Goal: Information Seeking & Learning: Learn about a topic

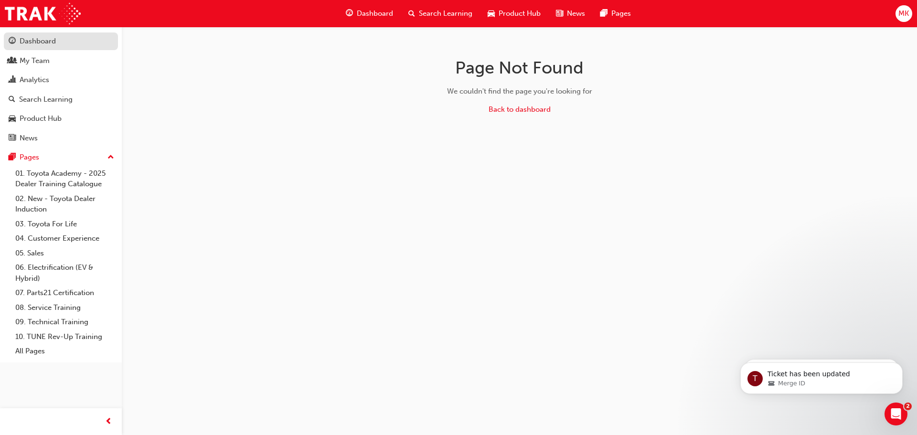
click at [43, 38] on div "Dashboard" at bounding box center [38, 41] width 36 height 11
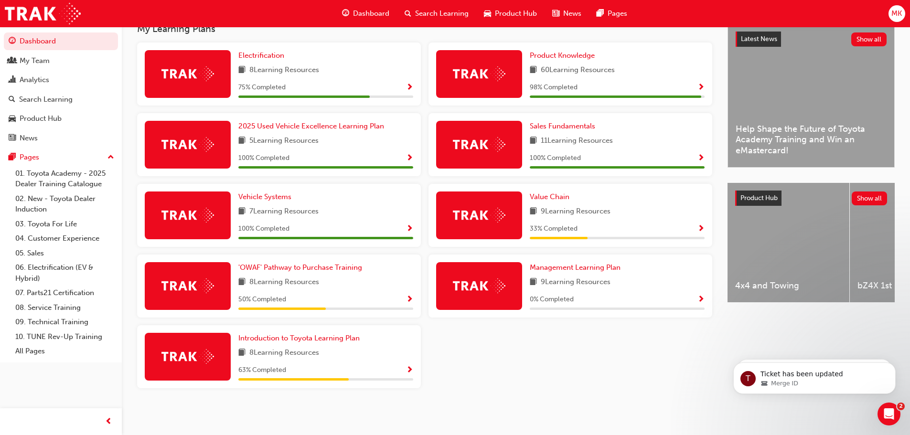
scroll to position [223, 0]
click at [314, 267] on span "'OWAF' Pathway to Purchase Training" at bounding box center [300, 267] width 124 height 9
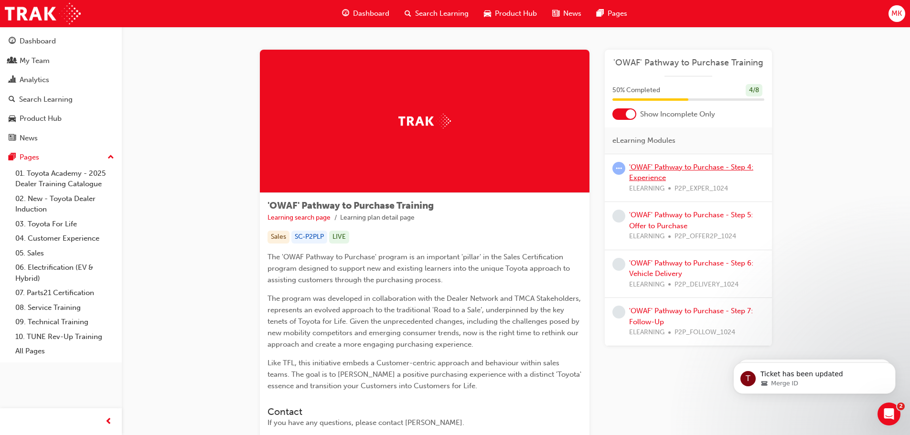
click at [662, 164] on link "'OWAF' Pathway to Purchase - Step 4: Experience" at bounding box center [691, 173] width 124 height 20
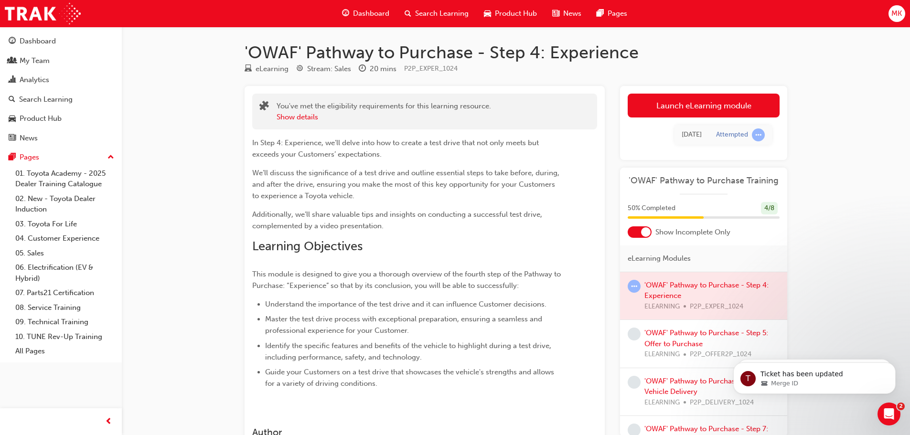
click at [675, 283] on div at bounding box center [703, 296] width 167 height 48
click at [676, 95] on link "Launch eLearning module" at bounding box center [703, 106] width 152 height 24
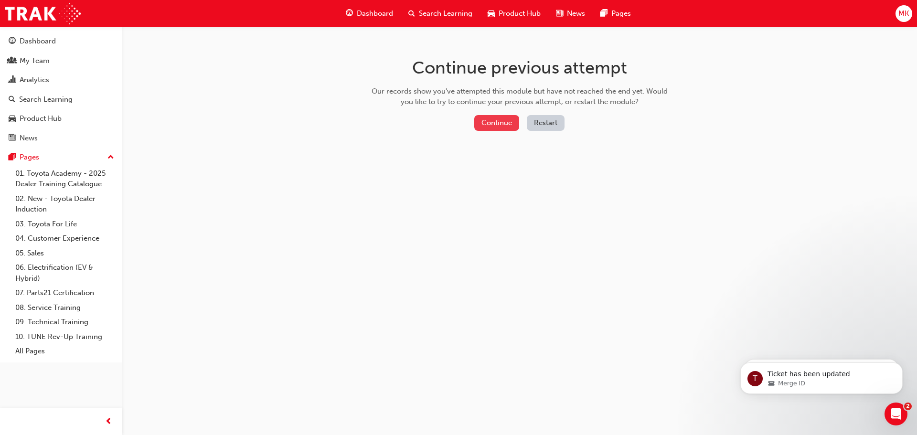
click at [490, 123] on button "Continue" at bounding box center [496, 123] width 45 height 16
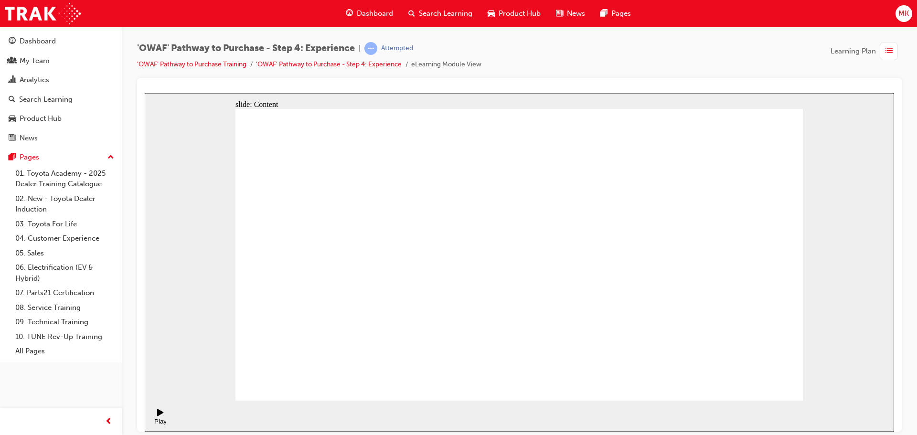
checkbox input "true"
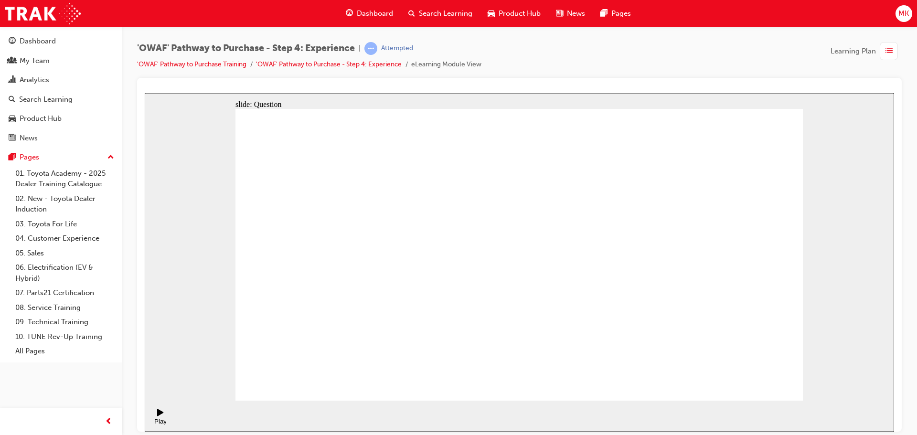
checkbox input "true"
drag, startPoint x: 699, startPoint y: 284, endPoint x: 358, endPoint y: 304, distance: 342.5
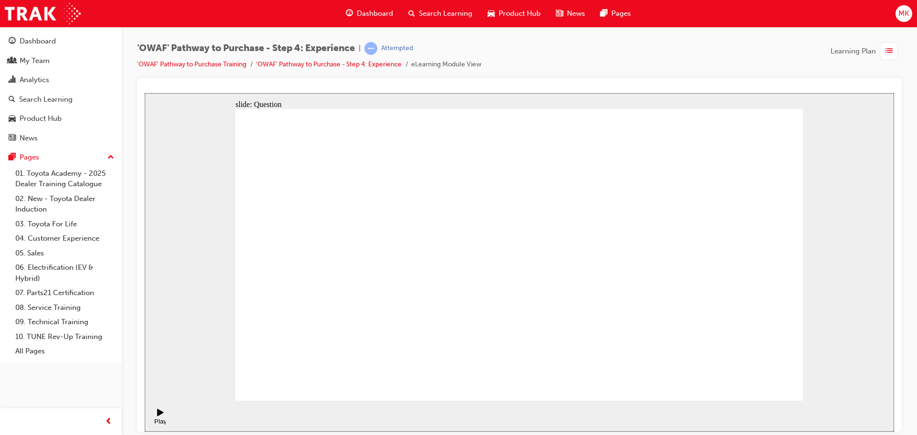
drag, startPoint x: 712, startPoint y: 261, endPoint x: 374, endPoint y: 286, distance: 338.9
drag, startPoint x: 720, startPoint y: 289, endPoint x: 559, endPoint y: 297, distance: 161.1
drag, startPoint x: 710, startPoint y: 292, endPoint x: 367, endPoint y: 302, distance: 343.0
drag, startPoint x: 713, startPoint y: 288, endPoint x: 380, endPoint y: 303, distance: 334.1
drag, startPoint x: 709, startPoint y: 293, endPoint x: 540, endPoint y: 304, distance: 168.9
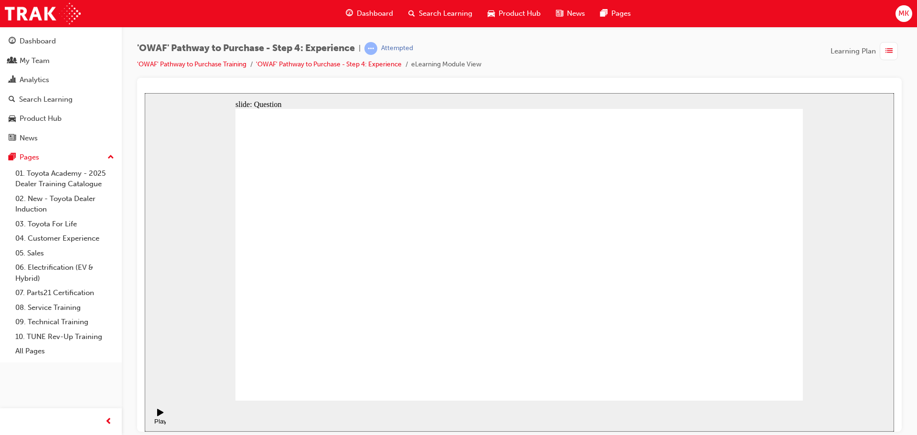
drag, startPoint x: 710, startPoint y: 293, endPoint x: 350, endPoint y: 319, distance: 361.5
drag, startPoint x: 710, startPoint y: 292, endPoint x: 540, endPoint y: 302, distance: 169.8
drag, startPoint x: 715, startPoint y: 295, endPoint x: 358, endPoint y: 327, distance: 358.6
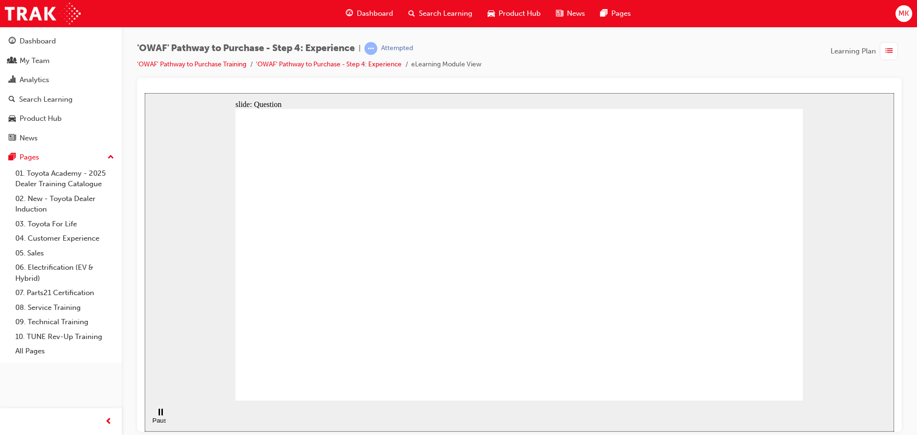
drag, startPoint x: 717, startPoint y: 279, endPoint x: 336, endPoint y: 298, distance: 381.5
drag, startPoint x: 705, startPoint y: 285, endPoint x: 565, endPoint y: 310, distance: 142.3
drag, startPoint x: 704, startPoint y: 286, endPoint x: 371, endPoint y: 310, distance: 334.1
drag, startPoint x: 719, startPoint y: 291, endPoint x: 562, endPoint y: 309, distance: 157.7
drag, startPoint x: 729, startPoint y: 283, endPoint x: 588, endPoint y: 296, distance: 141.4
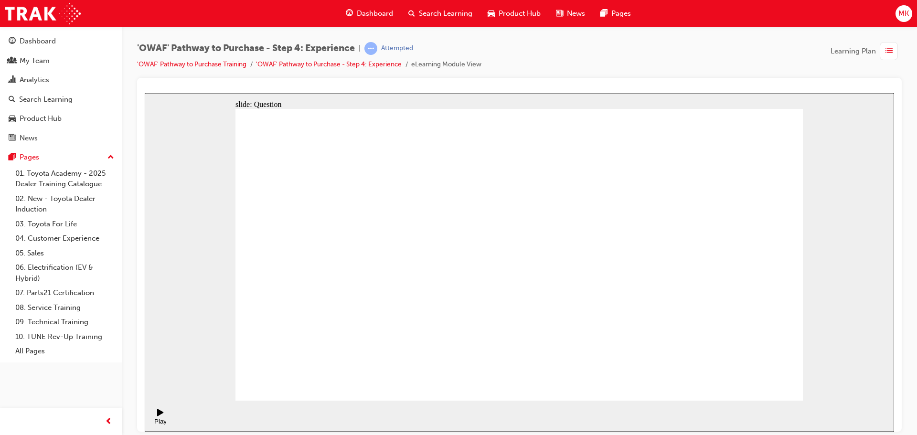
drag, startPoint x: 730, startPoint y: 278, endPoint x: 381, endPoint y: 302, distance: 348.9
drag, startPoint x: 712, startPoint y: 282, endPoint x: 388, endPoint y: 311, distance: 325.0
drag, startPoint x: 773, startPoint y: 322, endPoint x: 703, endPoint y: 232, distance: 114.7
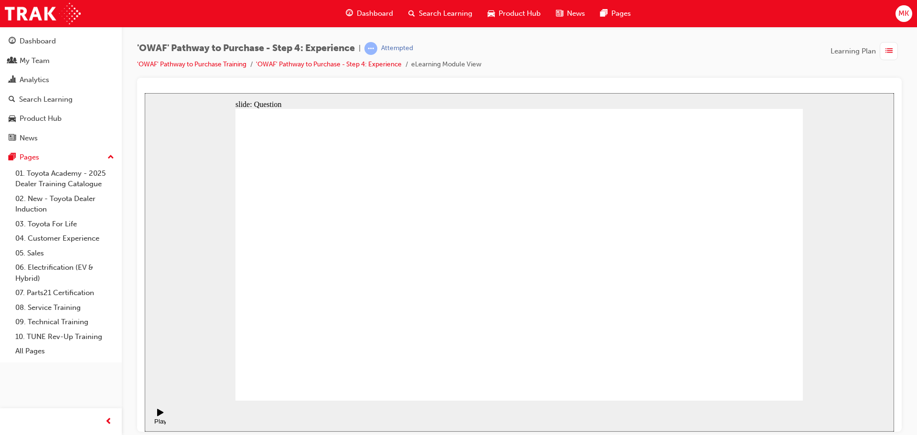
drag, startPoint x: 575, startPoint y: 324, endPoint x: 513, endPoint y: 237, distance: 107.1
drag, startPoint x: 512, startPoint y: 338, endPoint x: 632, endPoint y: 255, distance: 145.3
drag, startPoint x: 694, startPoint y: 319, endPoint x: 751, endPoint y: 240, distance: 97.5
drag, startPoint x: 644, startPoint y: 310, endPoint x: 597, endPoint y: 243, distance: 82.0
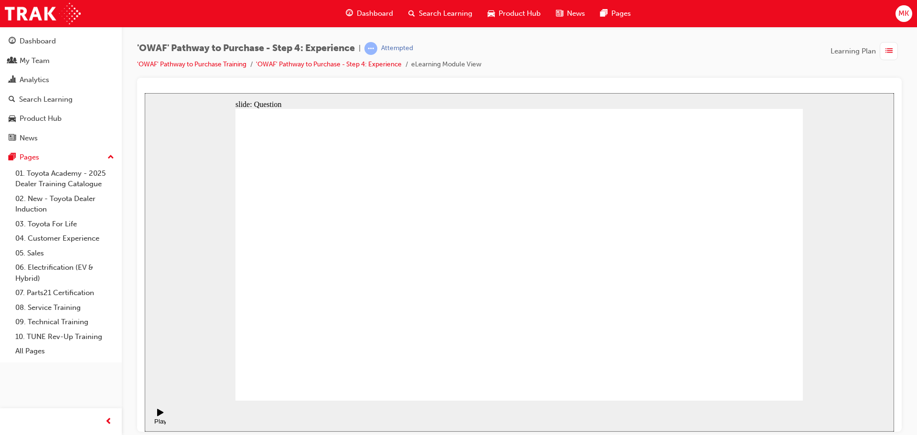
drag, startPoint x: 419, startPoint y: 316, endPoint x: 492, endPoint y: 247, distance: 100.6
drag, startPoint x: 550, startPoint y: 308, endPoint x: 657, endPoint y: 242, distance: 126.7
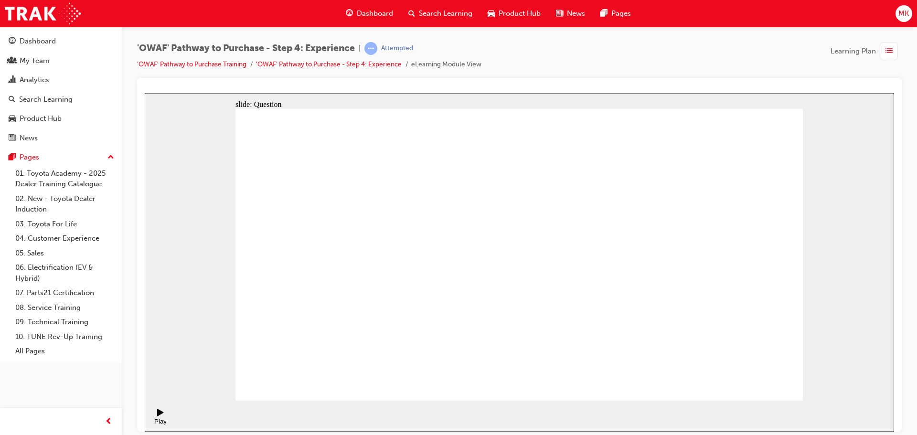
drag, startPoint x: 618, startPoint y: 309, endPoint x: 645, endPoint y: 244, distance: 70.7
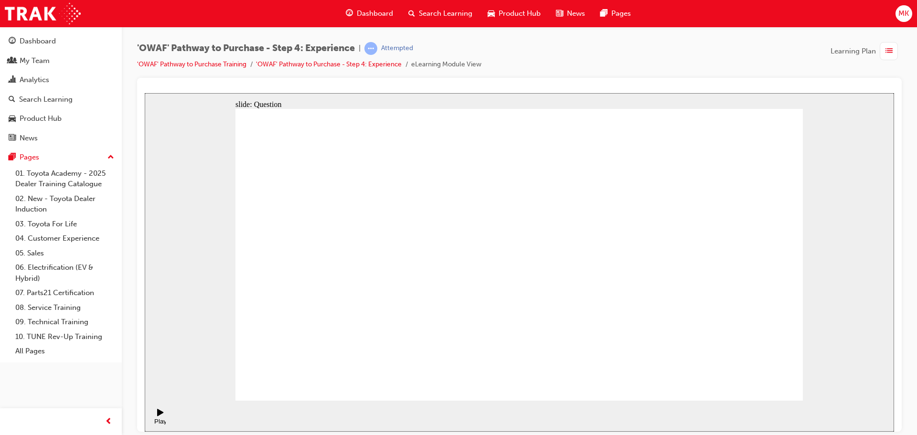
radio input "true"
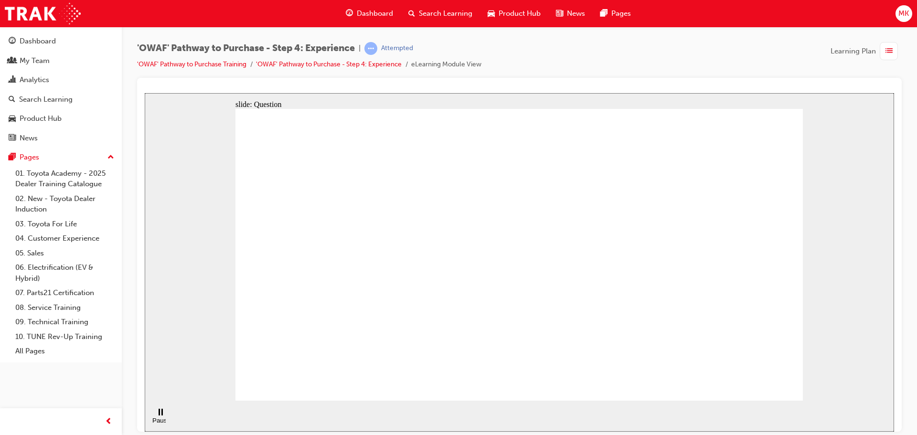
checkbox input "true"
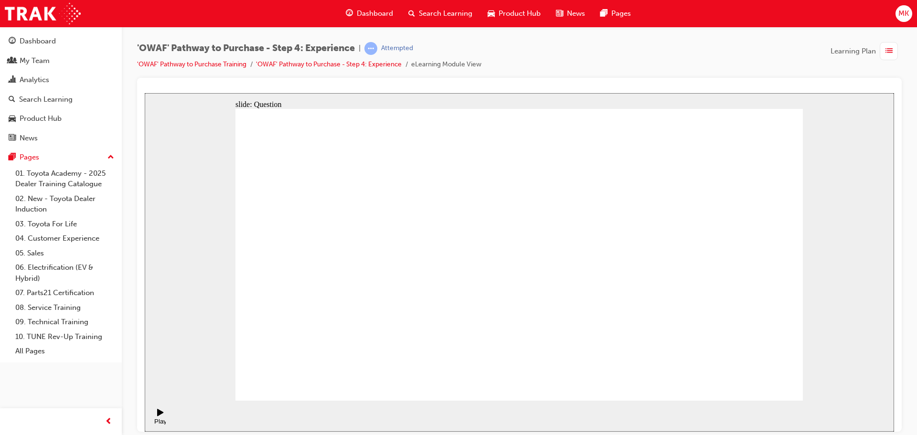
drag, startPoint x: 495, startPoint y: 314, endPoint x: 529, endPoint y: 307, distance: 34.1
drag, startPoint x: 711, startPoint y: 274, endPoint x: 373, endPoint y: 279, distance: 338.1
drag, startPoint x: 726, startPoint y: 276, endPoint x: 393, endPoint y: 284, distance: 332.9
drag, startPoint x: 721, startPoint y: 290, endPoint x: 602, endPoint y: 302, distance: 120.4
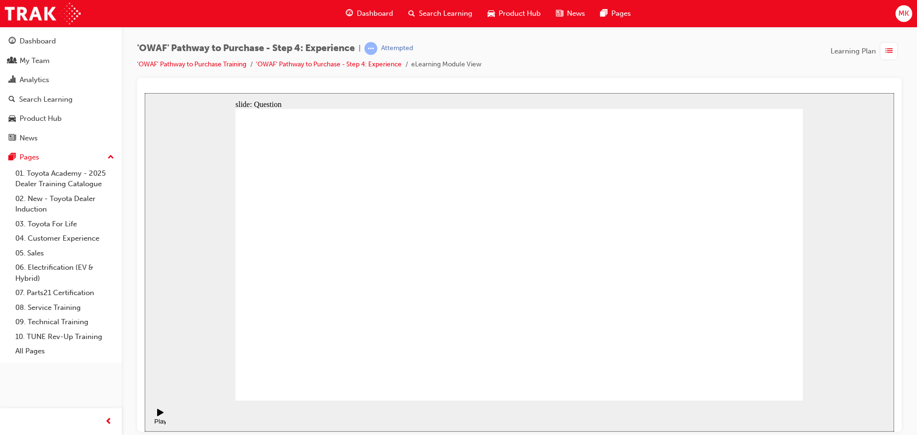
drag, startPoint x: 737, startPoint y: 297, endPoint x: 393, endPoint y: 307, distance: 344.4
drag, startPoint x: 711, startPoint y: 294, endPoint x: 374, endPoint y: 304, distance: 337.2
drag, startPoint x: 712, startPoint y: 276, endPoint x: 548, endPoint y: 296, distance: 165.4
drag, startPoint x: 716, startPoint y: 286, endPoint x: 384, endPoint y: 300, distance: 332.1
drag, startPoint x: 716, startPoint y: 284, endPoint x: 377, endPoint y: 291, distance: 339.6
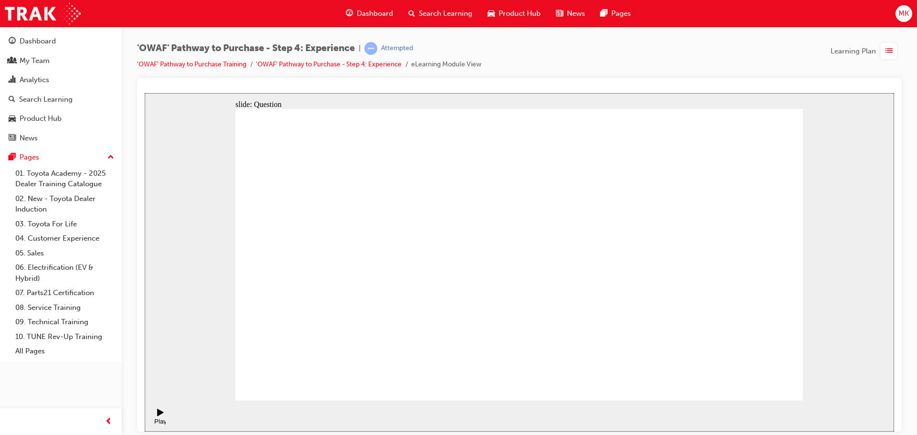
drag, startPoint x: 761, startPoint y: 326, endPoint x: 704, endPoint y: 243, distance: 100.8
drag, startPoint x: 698, startPoint y: 346, endPoint x: 581, endPoint y: 269, distance: 139.7
drag, startPoint x: 498, startPoint y: 340, endPoint x: 620, endPoint y: 262, distance: 145.0
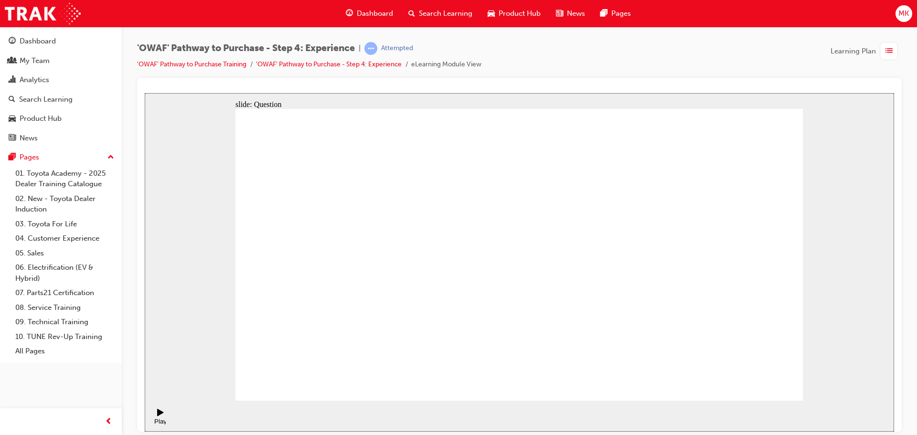
drag, startPoint x: 575, startPoint y: 326, endPoint x: 513, endPoint y: 246, distance: 101.3
drag, startPoint x: 629, startPoint y: 341, endPoint x: 758, endPoint y: 265, distance: 150.1
drag, startPoint x: 418, startPoint y: 350, endPoint x: 496, endPoint y: 235, distance: 139.6
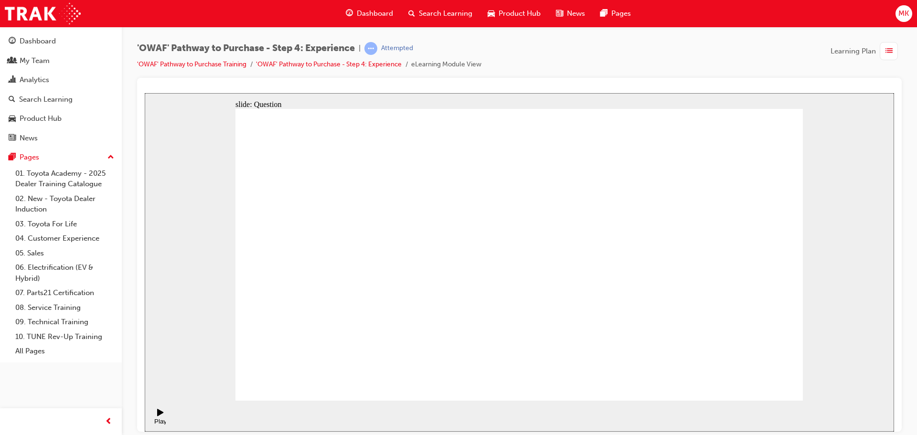
drag, startPoint x: 503, startPoint y: 320, endPoint x: 647, endPoint y: 222, distance: 174.8
drag, startPoint x: 623, startPoint y: 348, endPoint x: 658, endPoint y: 253, distance: 101.4
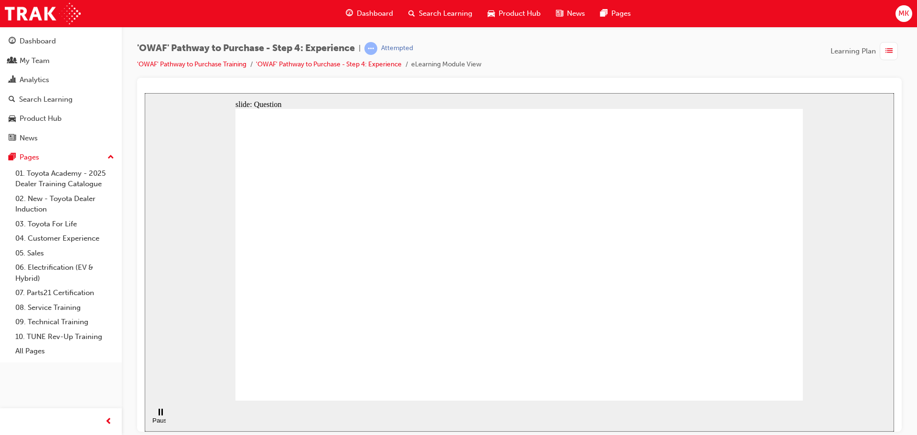
radio input "true"
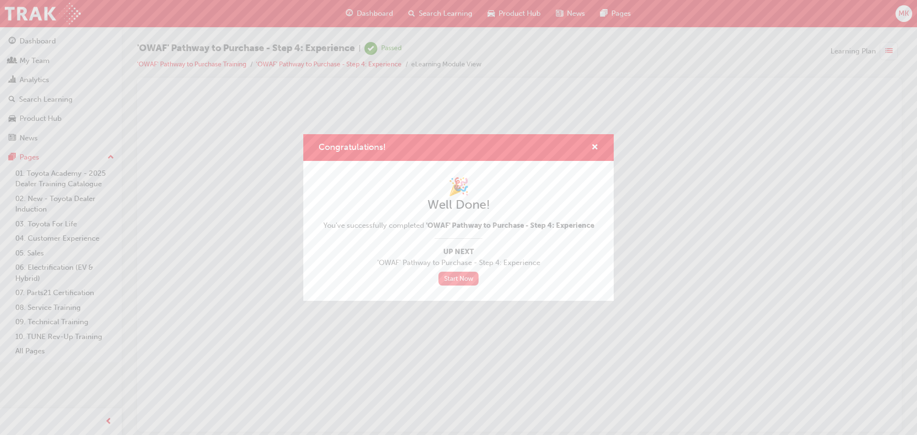
click at [472, 276] on link "Start Now" at bounding box center [458, 279] width 40 height 14
click at [455, 276] on link "Start Now" at bounding box center [458, 279] width 40 height 14
click at [459, 278] on link "Start Now" at bounding box center [458, 279] width 40 height 14
click at [26, 40] on div "Congratulations! 🎉 Well Done! You've successfully completed 'OWAF' Pathway to P…" at bounding box center [458, 217] width 917 height 435
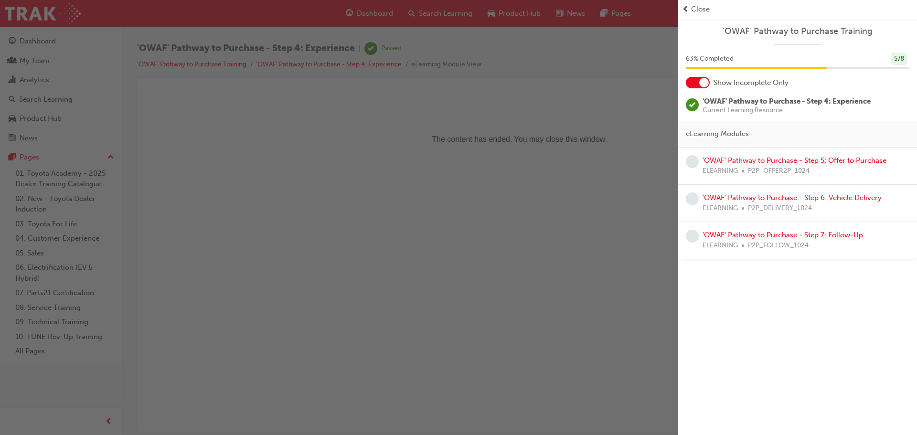
click at [590, 141] on div "button" at bounding box center [339, 217] width 678 height 435
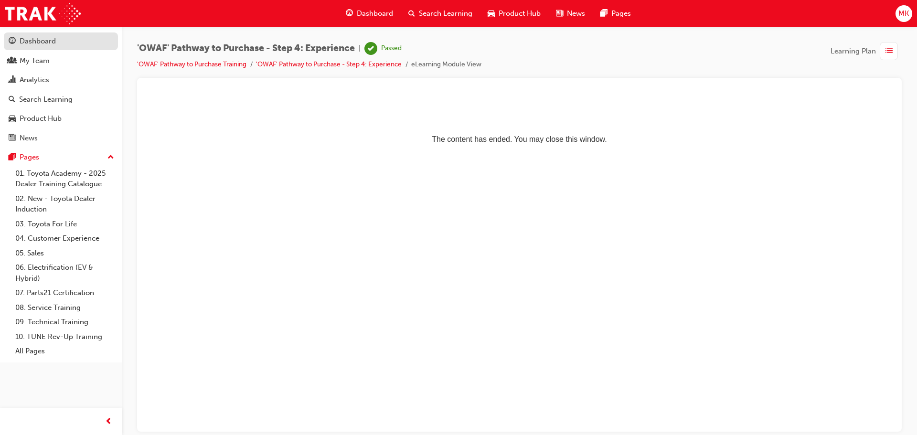
click at [50, 42] on div "Dashboard" at bounding box center [38, 41] width 36 height 11
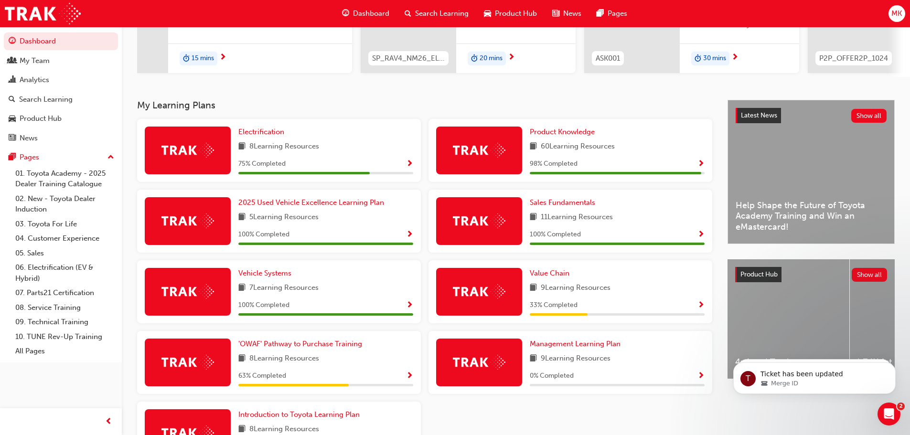
scroll to position [191, 0]
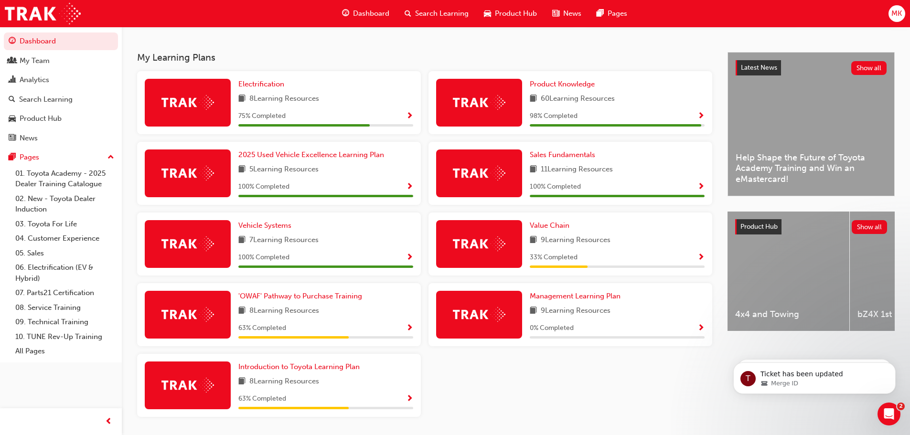
click at [366, 314] on div "8 Learning Resources" at bounding box center [325, 311] width 175 height 12
click at [313, 297] on span "'OWAF' Pathway to Purchase Training" at bounding box center [300, 296] width 124 height 9
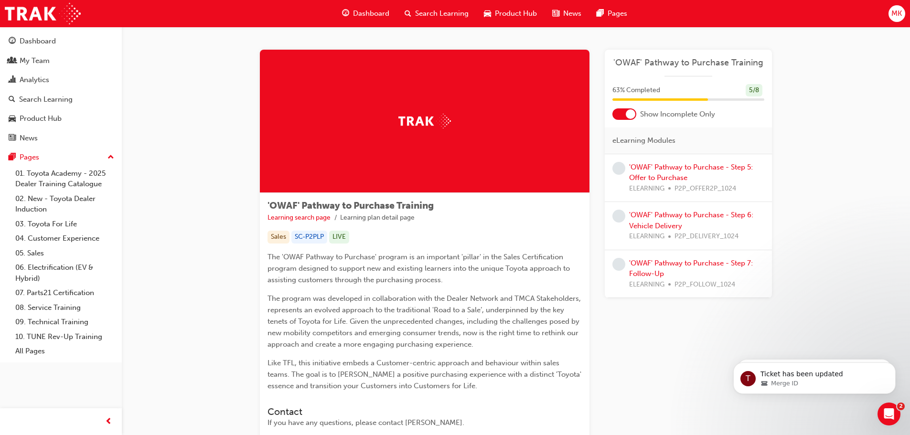
click at [650, 172] on div "'OWAF' Pathway to Purchase - Step 5: Offer to Purchase ELEARNING P2P_OFFER2P_10…" at bounding box center [696, 178] width 135 height 32
click at [655, 169] on link "'OWAF' Pathway to Purchase - Step 5: Offer to Purchase" at bounding box center [691, 173] width 124 height 20
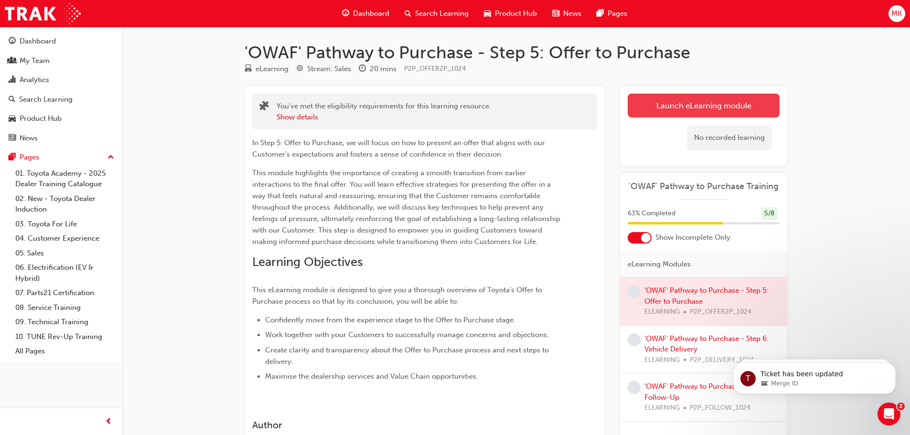
click at [678, 105] on link "Launch eLearning module" at bounding box center [703, 106] width 152 height 24
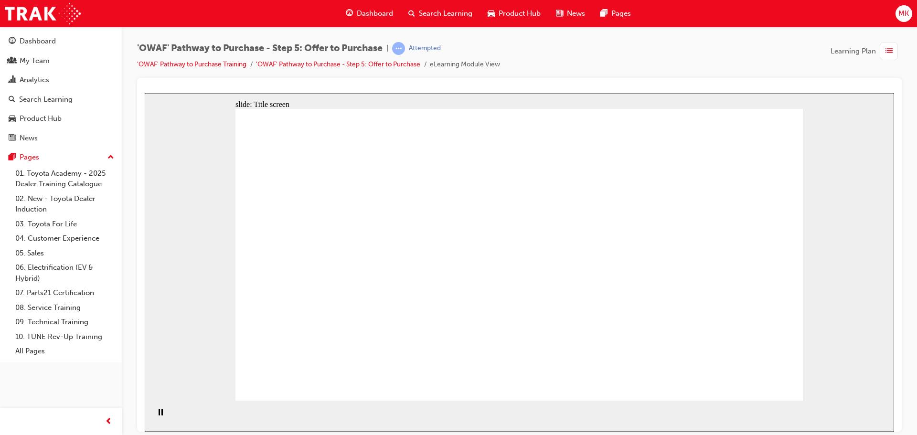
drag, startPoint x: 559, startPoint y: 316, endPoint x: 480, endPoint y: 317, distance: 78.3
drag, startPoint x: 480, startPoint y: 317, endPoint x: 483, endPoint y: 305, distance: 12.3
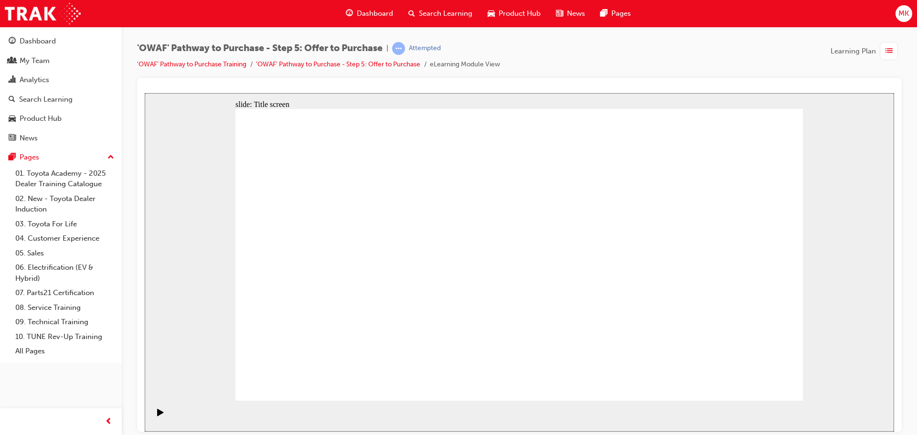
drag, startPoint x: 446, startPoint y: 266, endPoint x: 519, endPoint y: 256, distance: 73.7
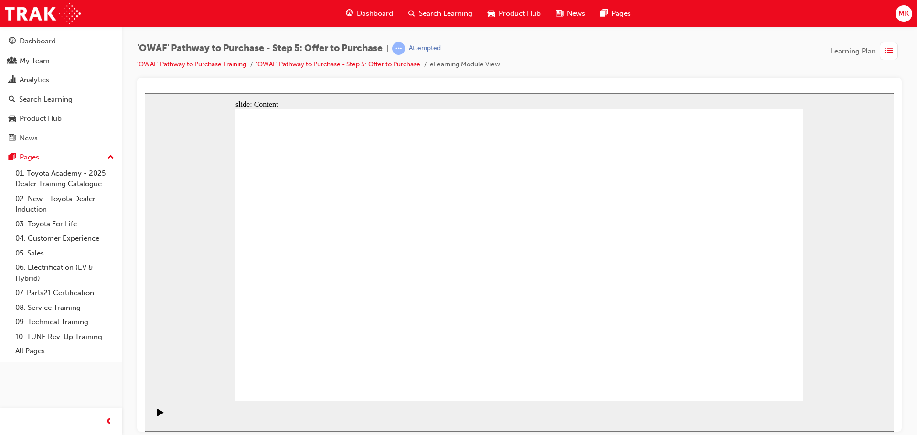
drag, startPoint x: 617, startPoint y: 252, endPoint x: 720, endPoint y: 245, distance: 102.4
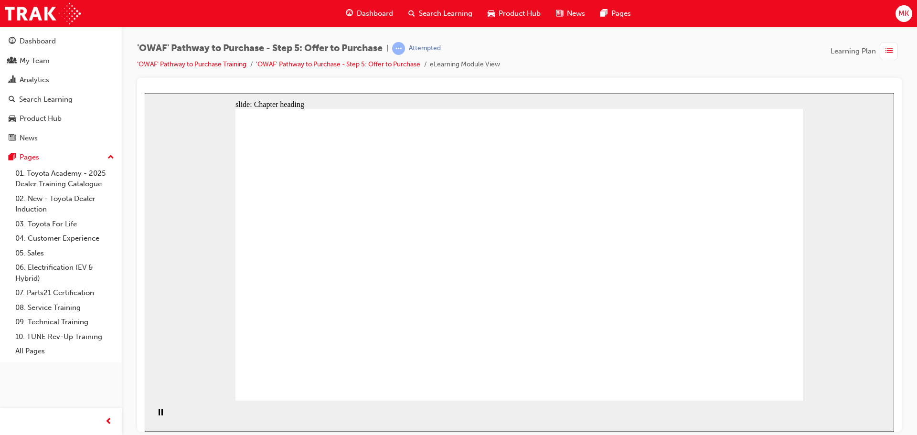
drag, startPoint x: 456, startPoint y: 243, endPoint x: 456, endPoint y: 233, distance: 9.5
click at [161, 416] on div "Play (Ctrl+Alt+P)" at bounding box center [160, 416] width 16 height 16
click at [159, 416] on icon "Play (Ctrl+Alt+P)" at bounding box center [160, 412] width 7 height 8
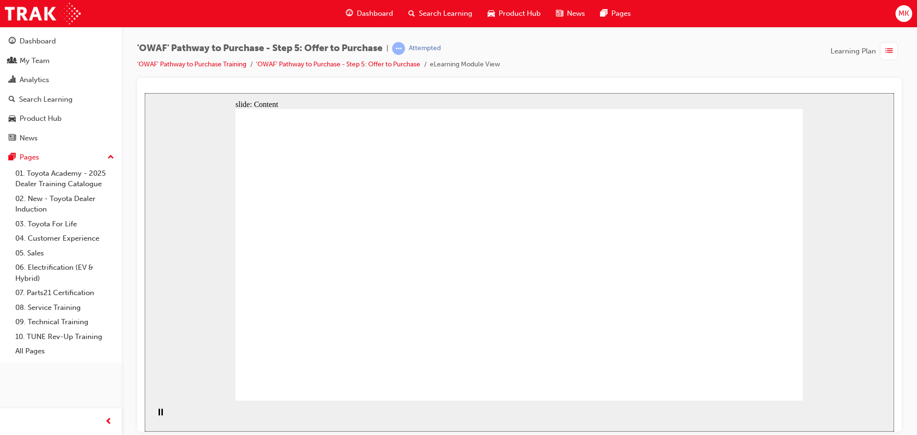
drag, startPoint x: 422, startPoint y: 259, endPoint x: 450, endPoint y: 259, distance: 28.2
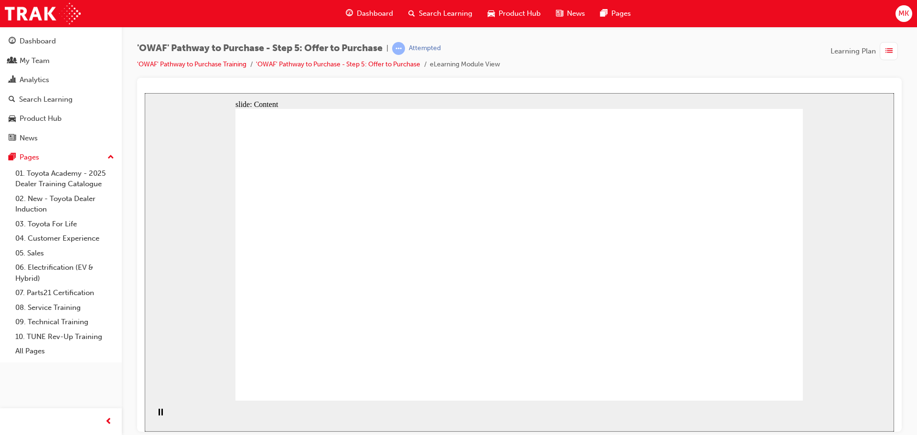
drag, startPoint x: 650, startPoint y: 263, endPoint x: 404, endPoint y: 272, distance: 245.6
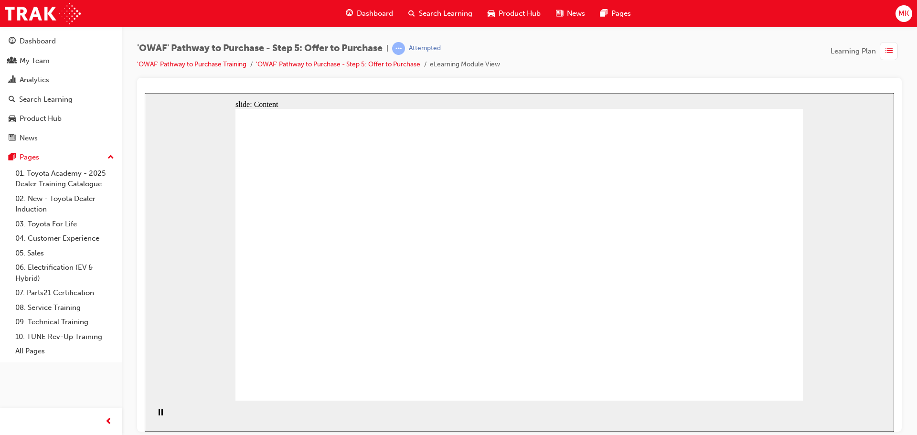
drag, startPoint x: 389, startPoint y: 267, endPoint x: 530, endPoint y: 267, distance: 140.9
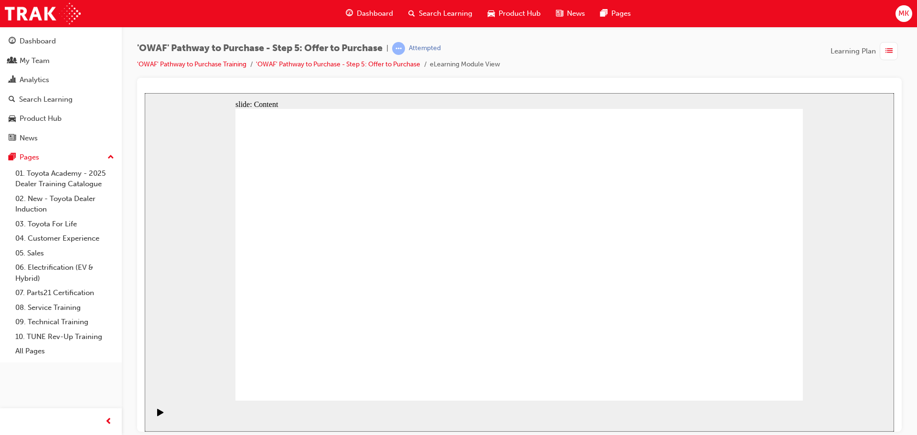
drag, startPoint x: 581, startPoint y: 341, endPoint x: 550, endPoint y: 343, distance: 30.7
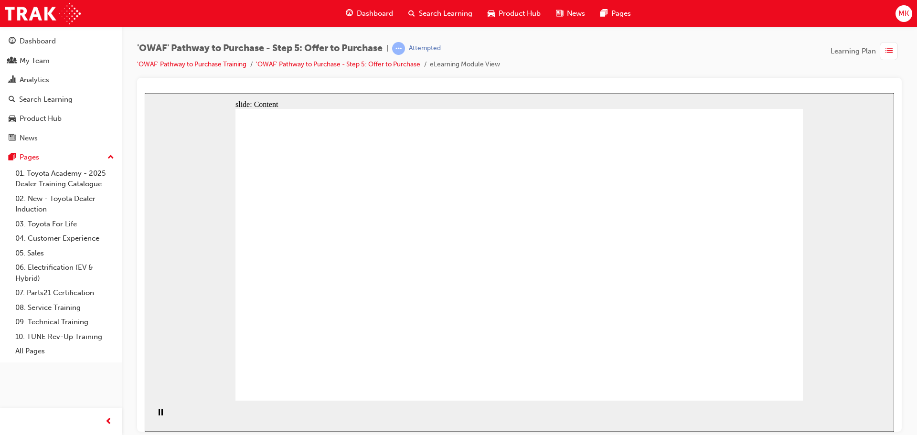
drag, startPoint x: 338, startPoint y: 204, endPoint x: 321, endPoint y: 270, distance: 67.6
drag, startPoint x: 323, startPoint y: 248, endPoint x: 323, endPoint y: 257, distance: 9.1
drag, startPoint x: 323, startPoint y: 281, endPoint x: 317, endPoint y: 313, distance: 33.1
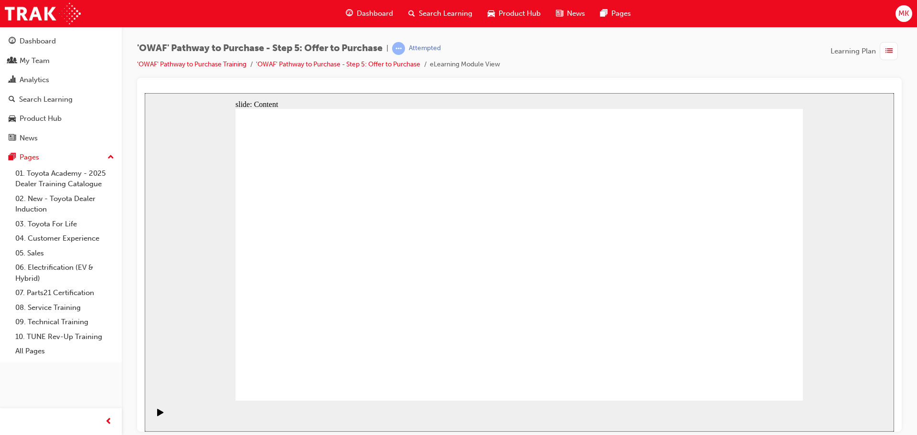
drag, startPoint x: 498, startPoint y: 216, endPoint x: 474, endPoint y: 211, distance: 24.6
drag, startPoint x: 560, startPoint y: 203, endPoint x: 607, endPoint y: 206, distance: 46.9
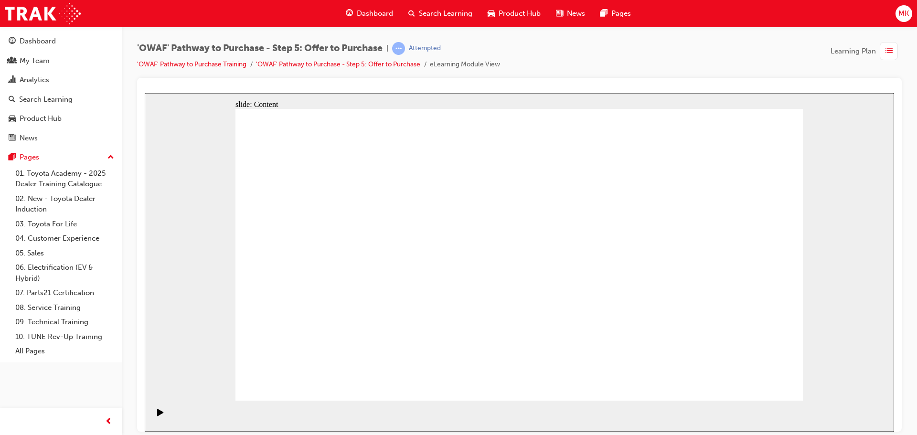
drag, startPoint x: 625, startPoint y: 209, endPoint x: 695, endPoint y: 213, distance: 69.9
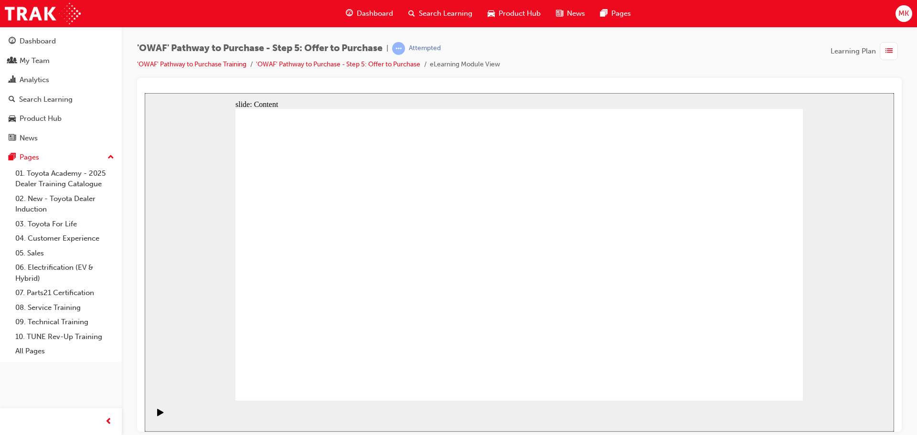
click at [805, 367] on div "slide: Content Rectangle 1 Oval 1 MENU Line 1 RESOURCES Line 1 Rectangle 1 arro…" at bounding box center [519, 262] width 749 height 339
drag, startPoint x: 720, startPoint y: 343, endPoint x: 716, endPoint y: 339, distance: 5.7
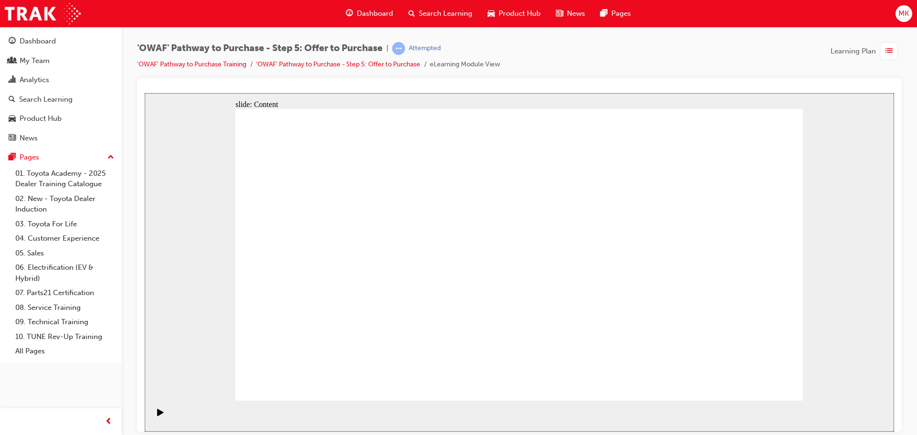
drag, startPoint x: 524, startPoint y: 222, endPoint x: 528, endPoint y: 233, distance: 11.9
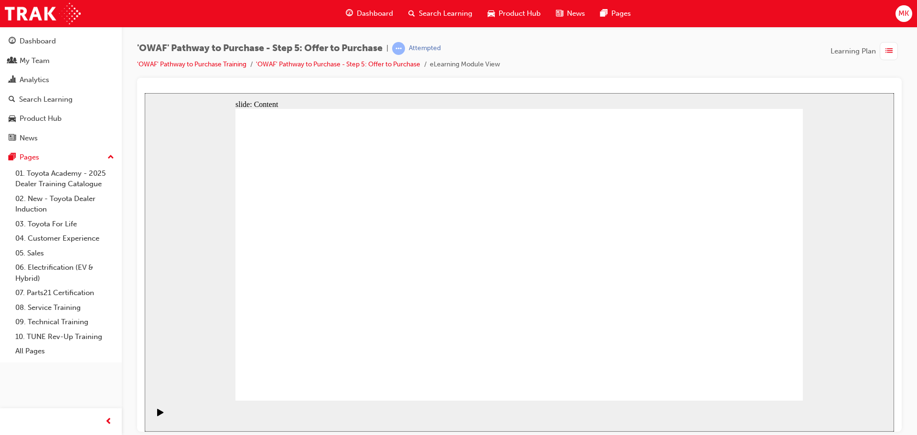
drag, startPoint x: 570, startPoint y: 300, endPoint x: 536, endPoint y: 320, distance: 39.4
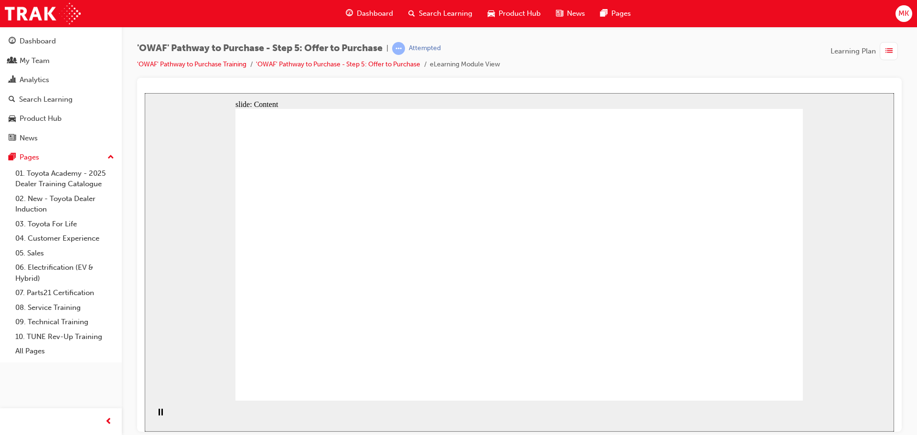
drag, startPoint x: 293, startPoint y: 187, endPoint x: 385, endPoint y: 203, distance: 93.2
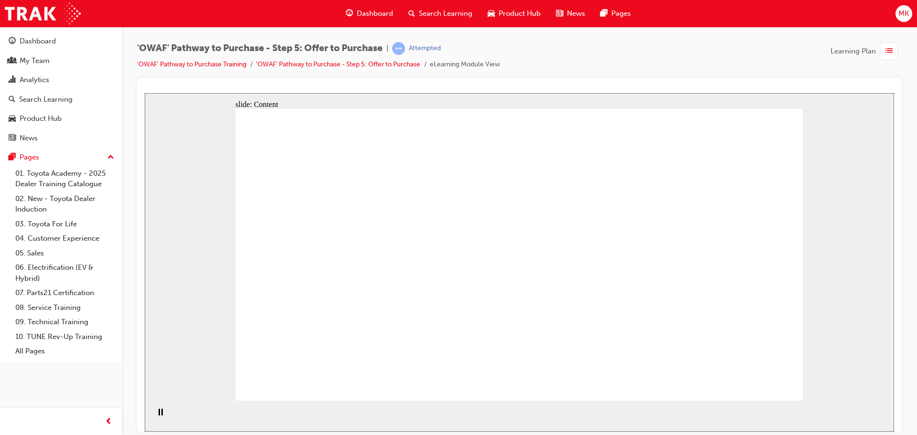
drag, startPoint x: 604, startPoint y: 291, endPoint x: 552, endPoint y: 277, distance: 53.4
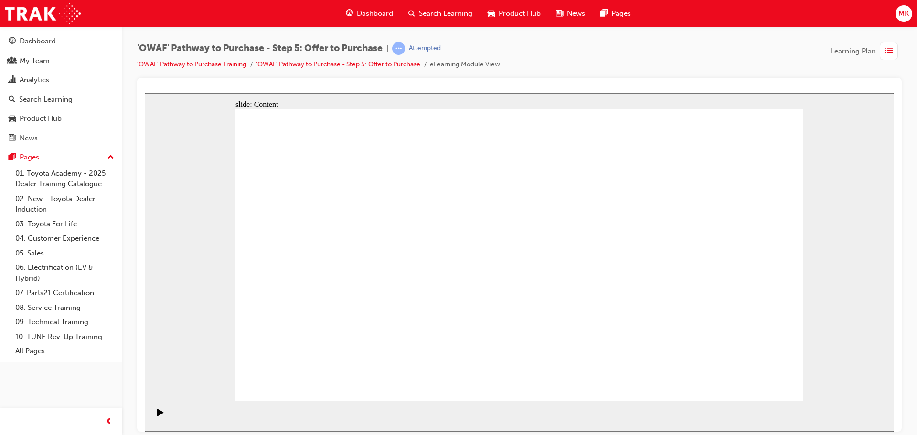
drag, startPoint x: 585, startPoint y: 254, endPoint x: 382, endPoint y: 258, distance: 203.0
drag, startPoint x: 600, startPoint y: 253, endPoint x: 336, endPoint y: 312, distance: 270.2
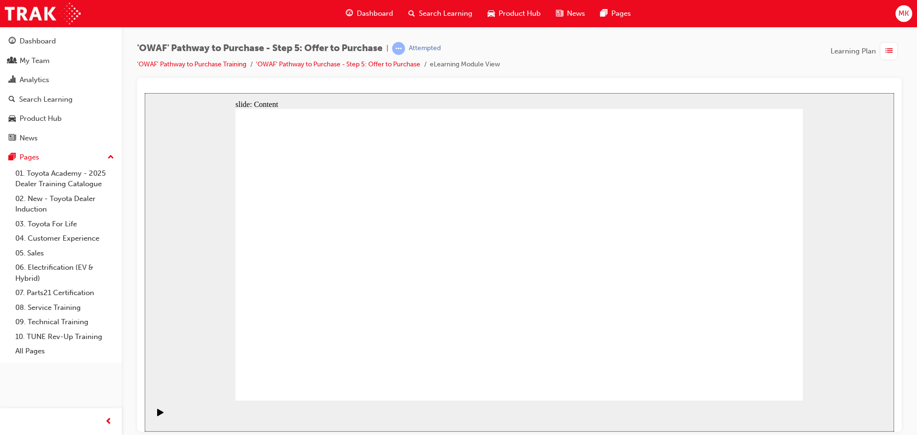
drag, startPoint x: 340, startPoint y: 244, endPoint x: 378, endPoint y: 220, distance: 45.3
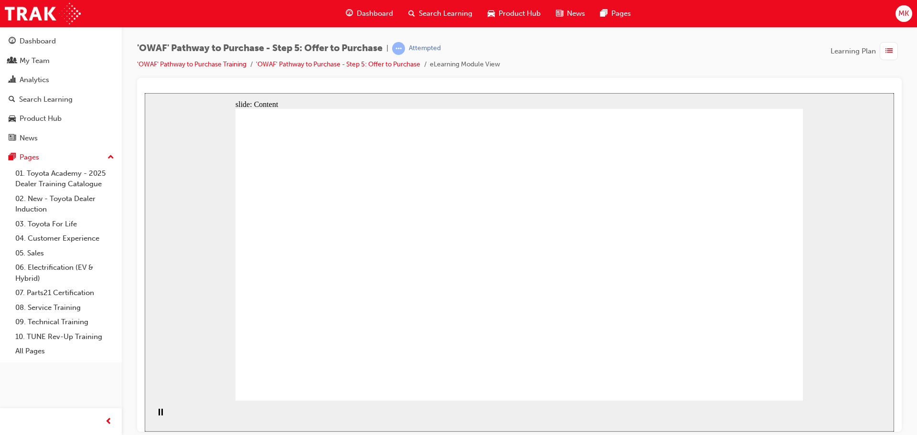
drag, startPoint x: 489, startPoint y: 289, endPoint x: 450, endPoint y: 274, distance: 42.5
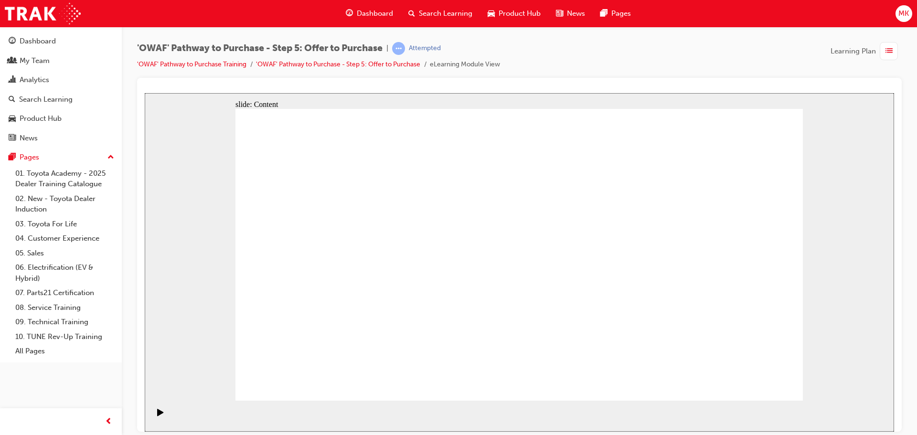
drag, startPoint x: 753, startPoint y: 382, endPoint x: 756, endPoint y: 377, distance: 6.0
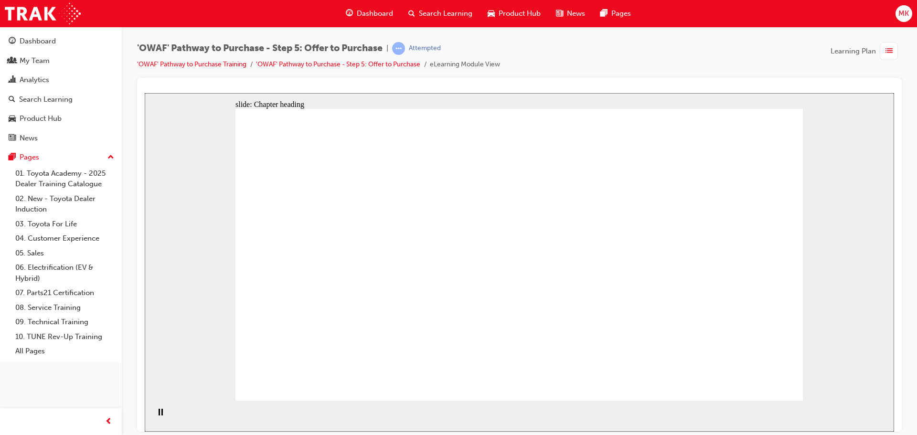
drag, startPoint x: 447, startPoint y: 173, endPoint x: 454, endPoint y: 154, distance: 20.8
drag, startPoint x: 455, startPoint y: 180, endPoint x: 460, endPoint y: 212, distance: 32.5
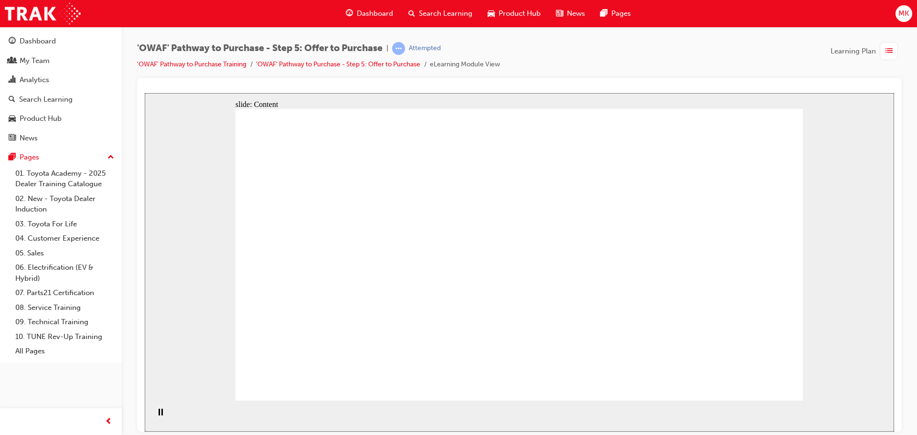
drag, startPoint x: 460, startPoint y: 221, endPoint x: 463, endPoint y: 237, distance: 16.0
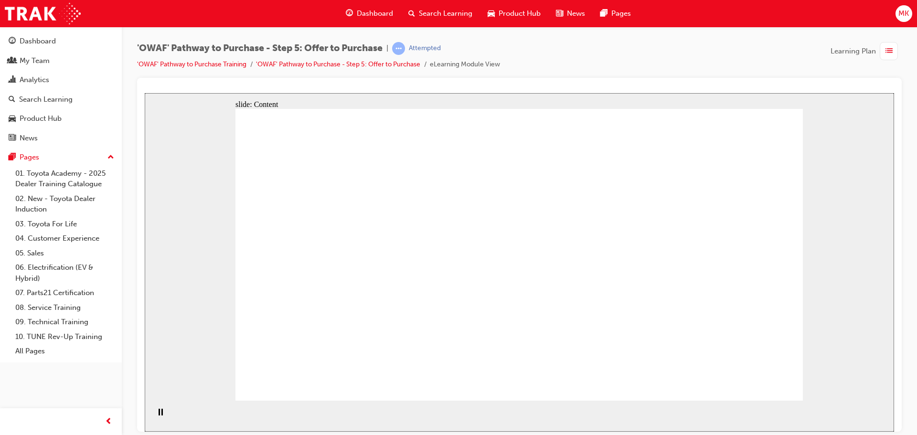
drag, startPoint x: 473, startPoint y: 304, endPoint x: 478, endPoint y: 335, distance: 31.5
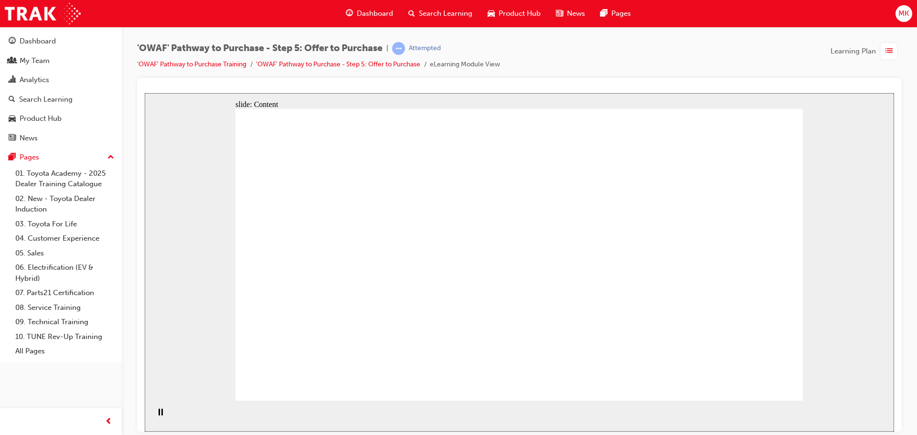
drag, startPoint x: 305, startPoint y: 527, endPoint x: 162, endPoint y: 411, distance: 183.9
click at [162, 411] on div "Play (Ctrl+Alt+P)" at bounding box center [160, 416] width 16 height 16
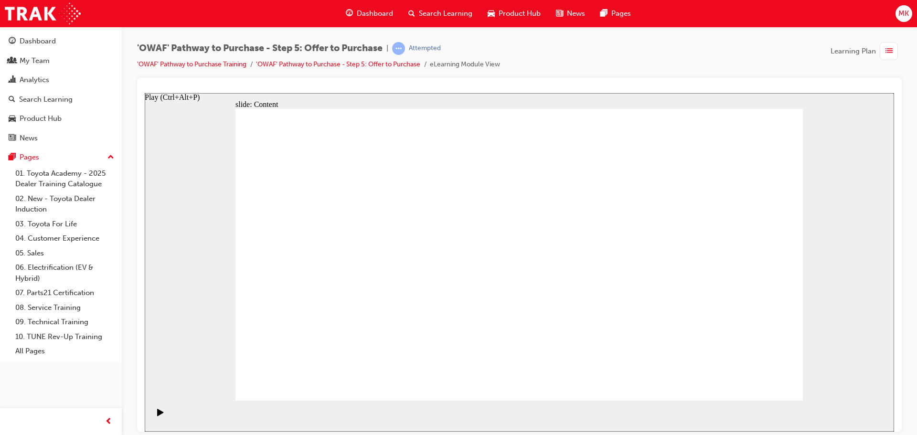
click at [158, 415] on icon "Play (Ctrl+Alt+P)" at bounding box center [160, 411] width 6 height 7
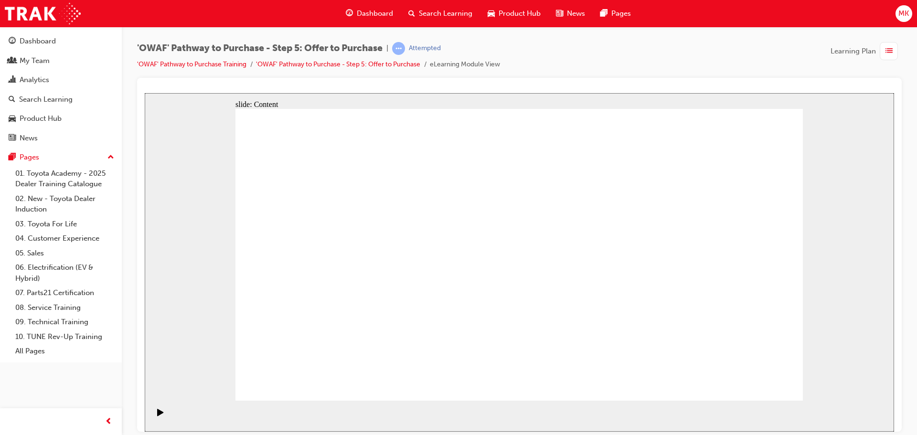
click at [620, 67] on div "'OWAF' Pathway to Purchase - Step 5: Offer to Purchase | Attempted 'OWAF' Pathw…" at bounding box center [519, 60] width 764 height 36
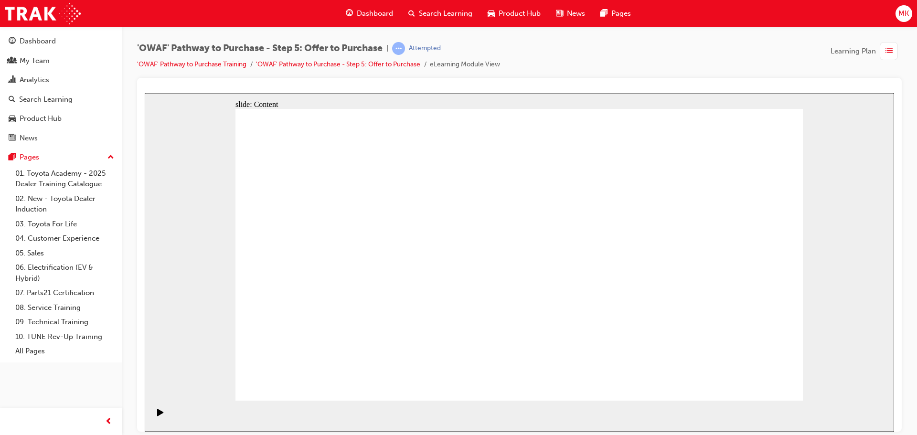
drag, startPoint x: 446, startPoint y: 203, endPoint x: 654, endPoint y: 207, distance: 207.7
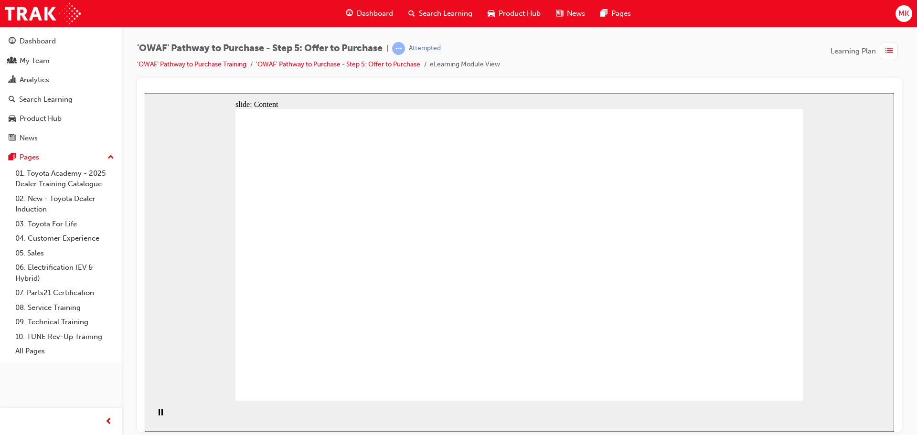
drag, startPoint x: 648, startPoint y: 213, endPoint x: 678, endPoint y: 212, distance: 29.6
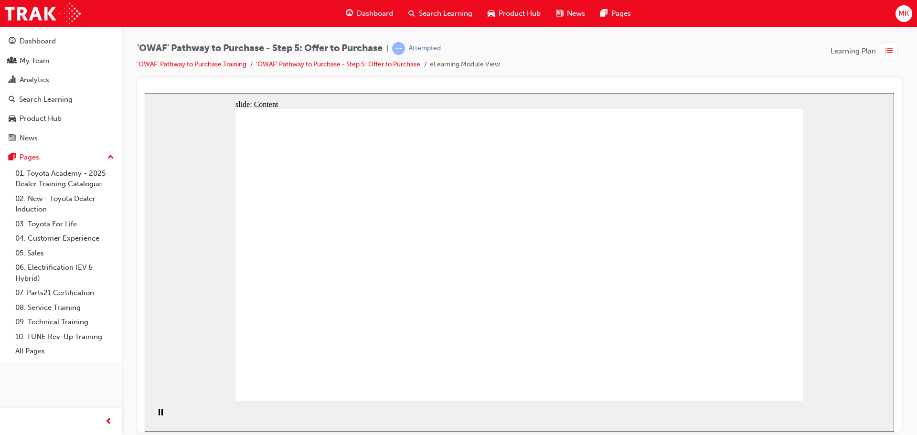
drag, startPoint x: 359, startPoint y: 342, endPoint x: 346, endPoint y: 350, distance: 15.2
drag, startPoint x: 396, startPoint y: 339, endPoint x: 401, endPoint y: 352, distance: 13.6
